Goal: Information Seeking & Learning: Learn about a topic

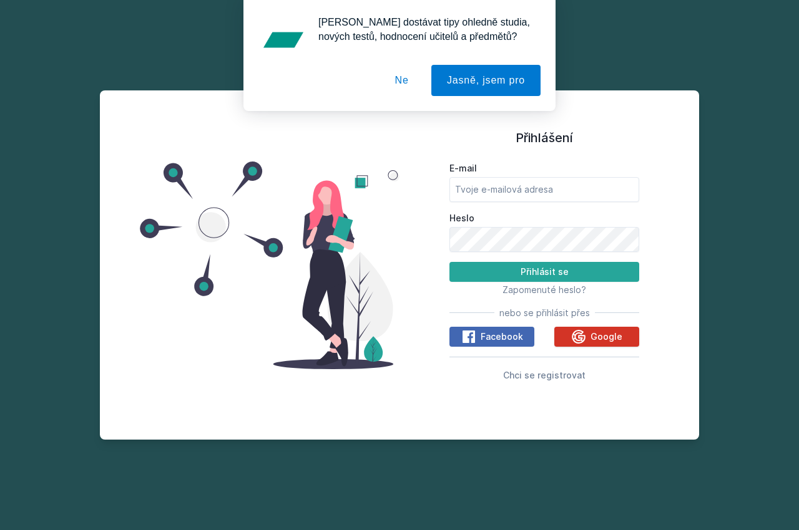
click at [588, 333] on div "Google" at bounding box center [596, 336] width 51 height 15
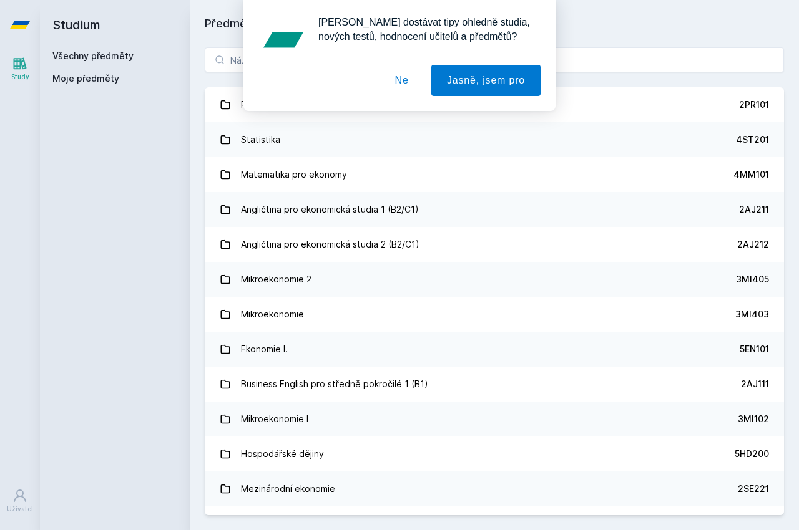
click at [409, 79] on button "Ne" at bounding box center [401, 80] width 45 height 31
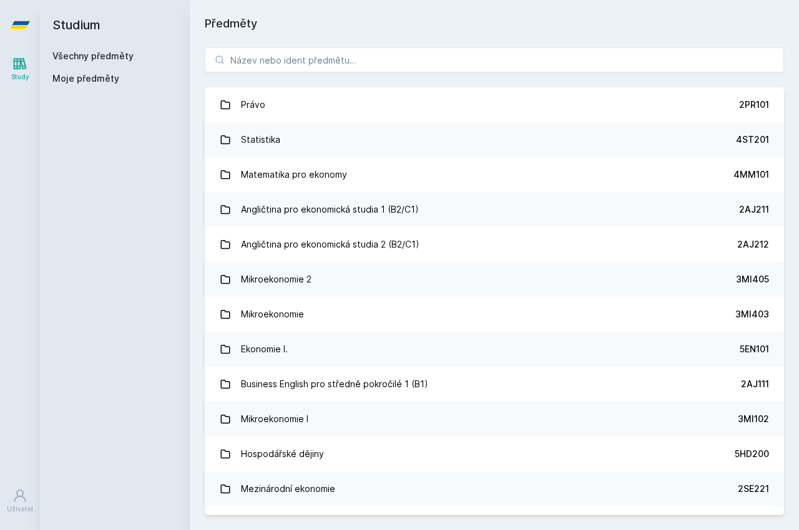
click at [402, 66] on div "[PERSON_NAME] dostávat tipy ohledně studia, nových testů, hodnocení učitelů a p…" at bounding box center [399, 55] width 799 height 111
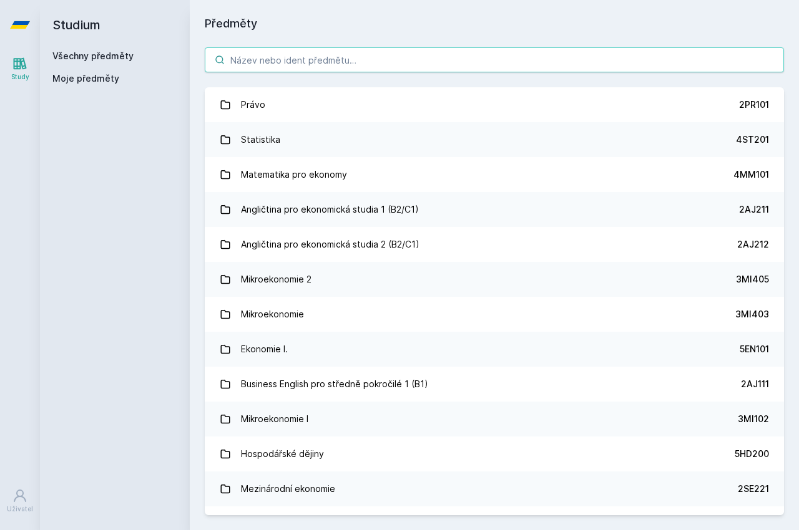
click at [399, 59] on input "search" at bounding box center [494, 59] width 579 height 25
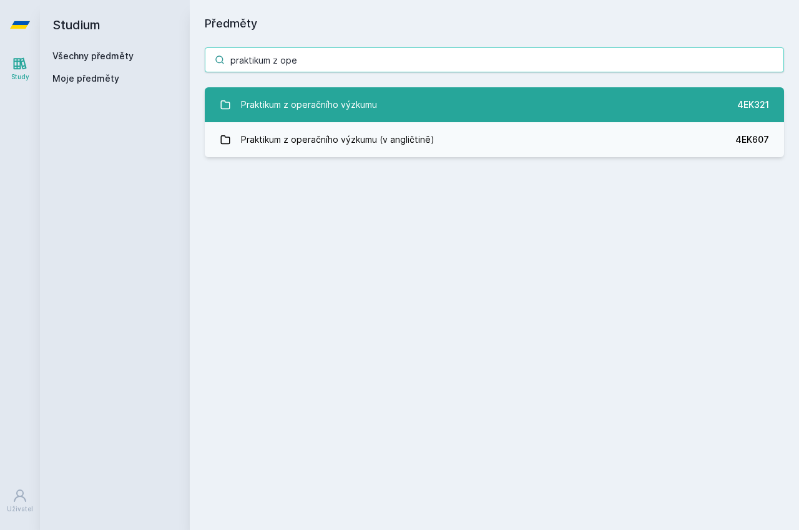
type input "praktikum z ope"
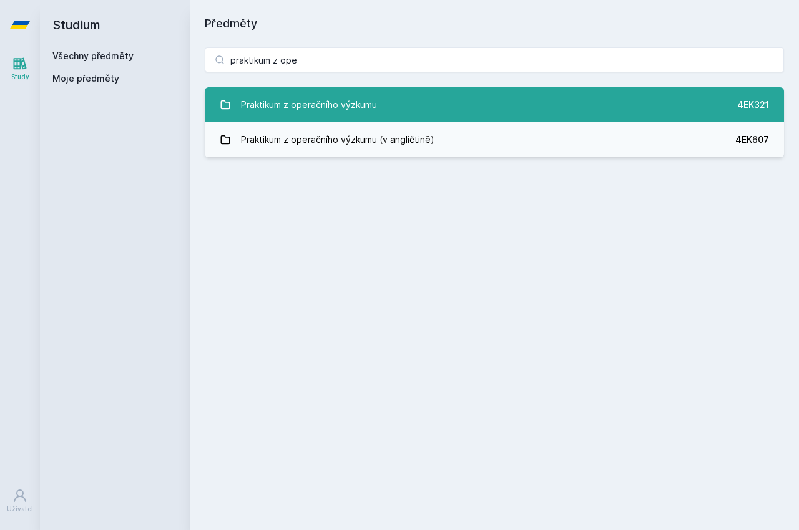
click at [382, 104] on link "Praktikum z operačního výzkumu 4EK321" at bounding box center [494, 104] width 579 height 35
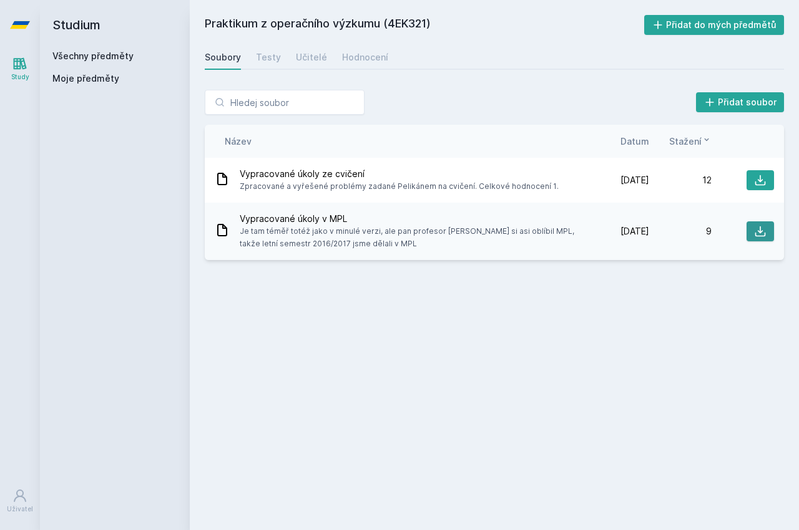
click at [754, 233] on icon at bounding box center [760, 231] width 12 height 12
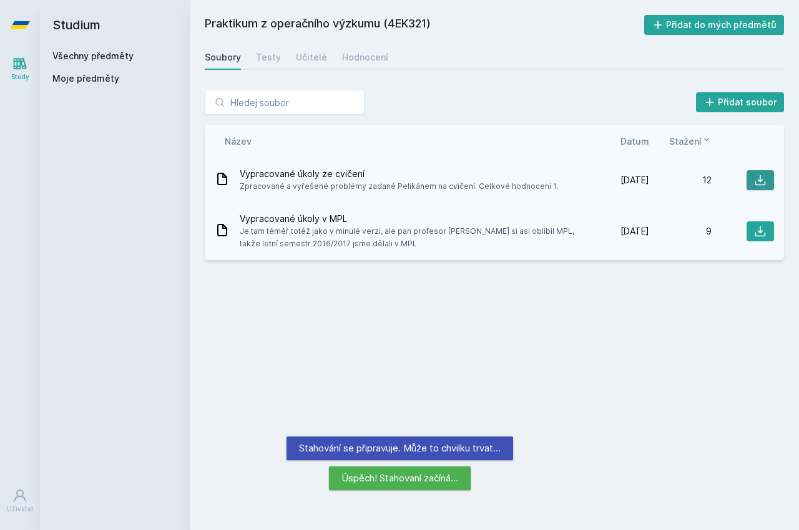
click at [755, 181] on icon at bounding box center [760, 180] width 11 height 11
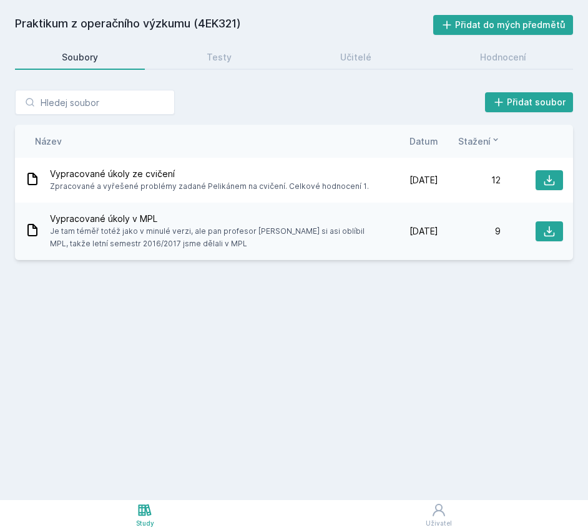
click at [266, 331] on div "Praktikum z operačního výzkumu (4EK321) Přidat do mých předmětů [GEOGRAPHIC_DAT…" at bounding box center [294, 250] width 558 height 470
